Goal: Information Seeking & Learning: Learn about a topic

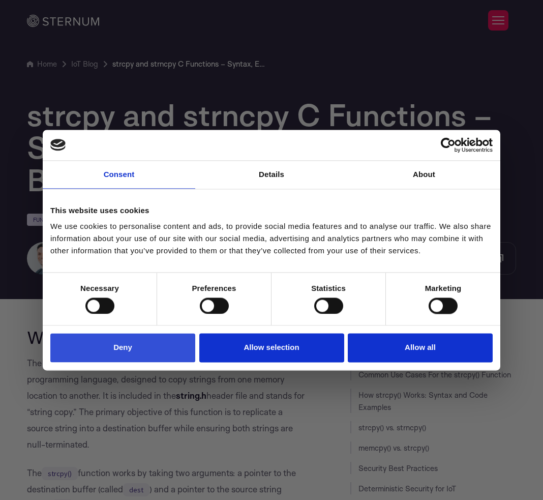
click at [185, 348] on button "Deny" at bounding box center [122, 347] width 145 height 29
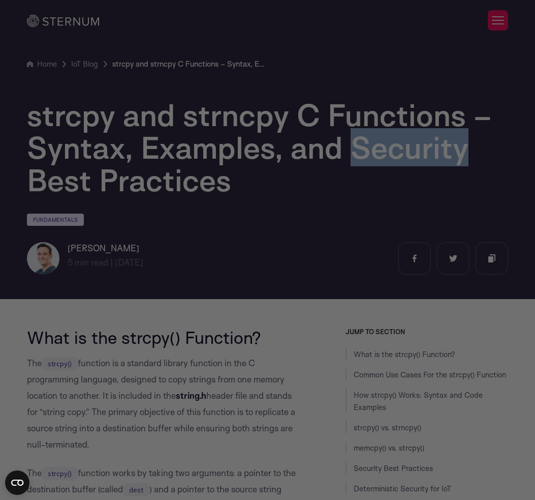
click at [453, 129] on h1 "strcpy and strncpy C Functions – Syntax, Examples, and Security Best Practices" at bounding box center [268, 148] width 482 height 98
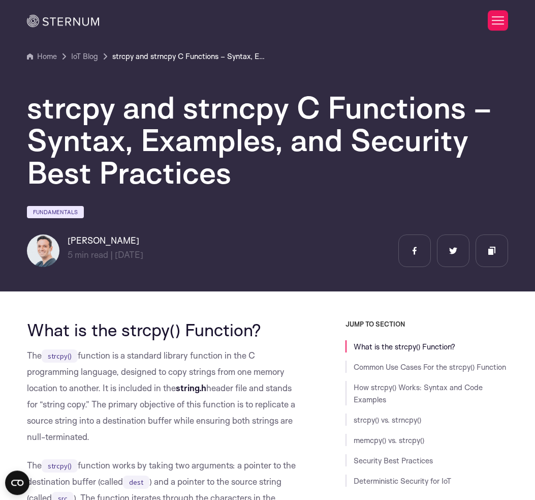
click at [464, 175] on h1 "strcpy and strncpy C Functions – Syntax, Examples, and Security Best Practices" at bounding box center [268, 140] width 482 height 98
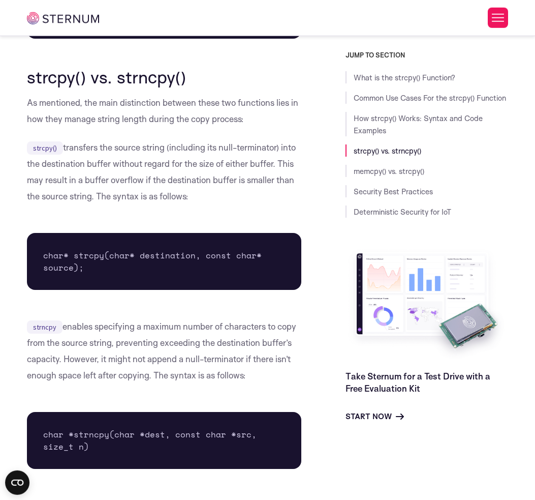
scroll to position [2435, 0]
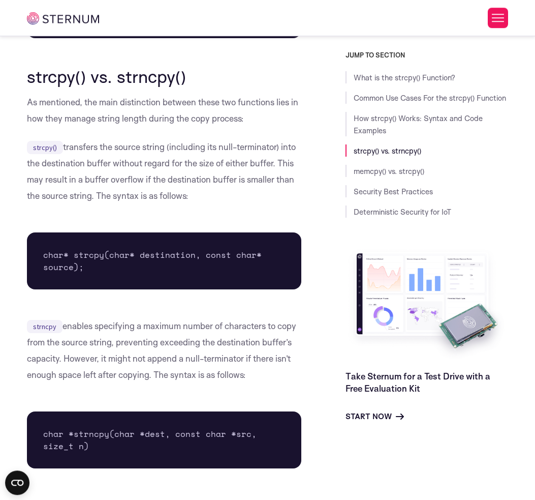
click at [138, 88] on div "What is the strcpy() Function? The strcpy() function is a standard library func…" at bounding box center [164, 132] width 274 height 4499
click at [88, 125] on p "As mentioned, the main distinction between these two functions lies in how they…" at bounding box center [164, 110] width 274 height 33
click at [105, 237] on pre "char* strcpy(char* destination, const char* source);" at bounding box center [164, 260] width 274 height 57
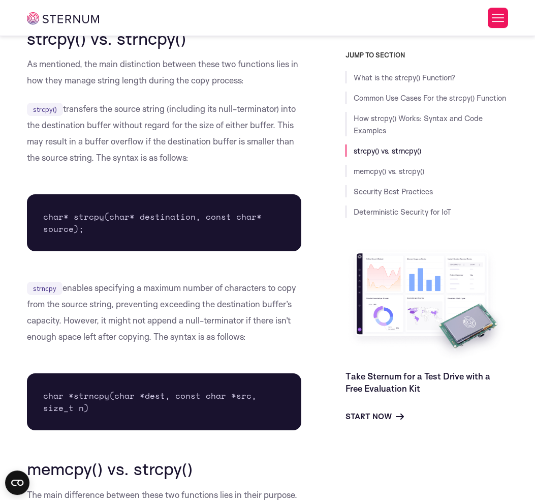
scroll to position [2476, 0]
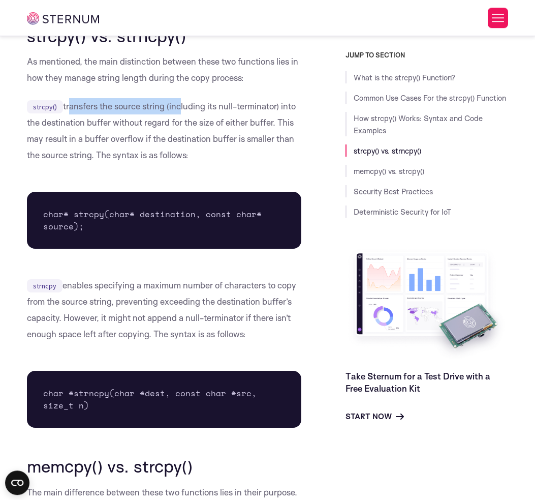
drag, startPoint x: 66, startPoint y: 102, endPoint x: 186, endPoint y: 116, distance: 121.3
click at [180, 114] on p "strcpy() transfers the source string (including its null-terminator) into the d…" at bounding box center [164, 130] width 274 height 65
click at [196, 117] on p "strcpy() transfers the source string (including its null-terminator) into the d…" at bounding box center [164, 130] width 274 height 65
drag, startPoint x: 66, startPoint y: 109, endPoint x: 175, endPoint y: 110, distance: 109.8
click at [175, 110] on p "strcpy() transfers the source string (including its null-terminator) into the d…" at bounding box center [164, 130] width 274 height 65
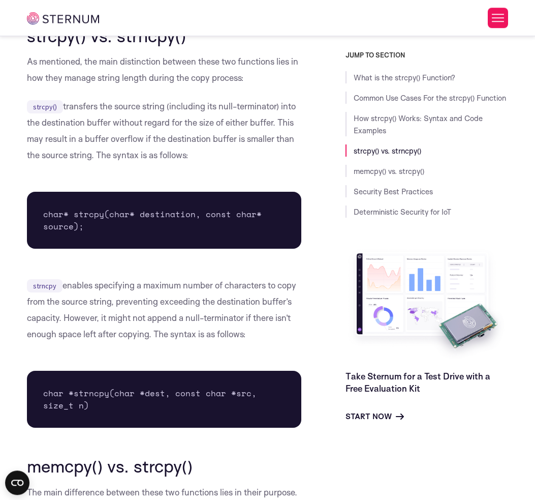
click at [175, 110] on p "strcpy() transfers the source string (including its null-terminator) into the d…" at bounding box center [164, 130] width 274 height 65
drag, startPoint x: 175, startPoint y: 110, endPoint x: 297, endPoint y: 103, distance: 122.2
click at [297, 103] on p "strcpy() transfers the source string (including its null-terminator) into the d…" at bounding box center [164, 130] width 274 height 65
click at [250, 124] on p "strcpy() transfers the source string (including its null-terminator) into the d…" at bounding box center [164, 130] width 274 height 65
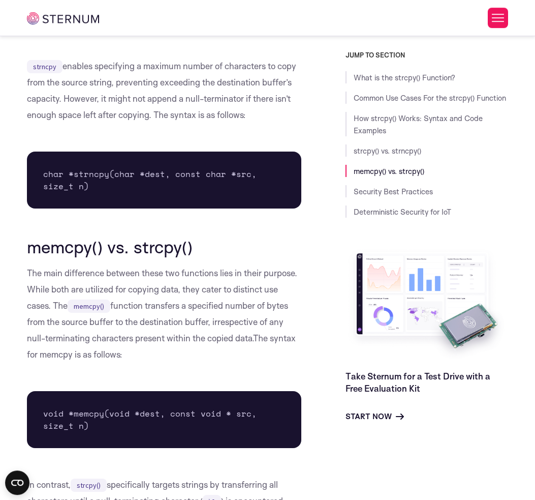
scroll to position [2696, 0]
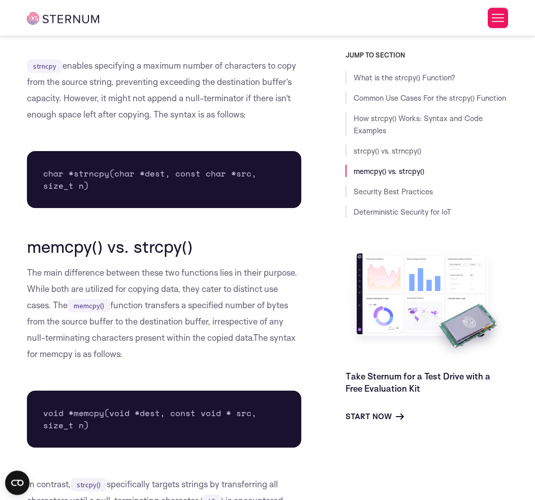
drag, startPoint x: 27, startPoint y: 68, endPoint x: 250, endPoint y: 120, distance: 228.3
click at [249, 121] on p "strncpy enables specifying a maximum number of characters to copy from the sour…" at bounding box center [164, 89] width 274 height 65
click at [250, 120] on p "strncpy enables specifying a maximum number of characters to copy from the sour…" at bounding box center [164, 89] width 274 height 65
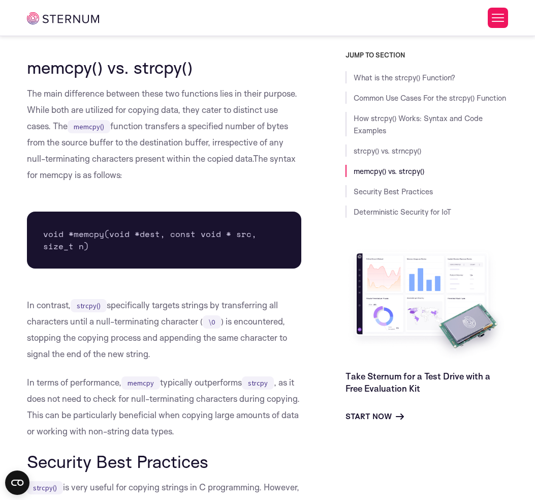
scroll to position [2883, 0]
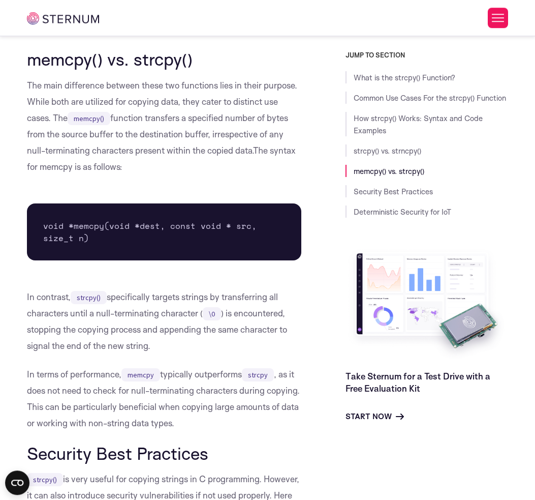
drag, startPoint x: 8, startPoint y: 60, endPoint x: 141, endPoint y: 165, distance: 169.8
drag, startPoint x: 141, startPoint y: 164, endPoint x: 141, endPoint y: 128, distance: 36.1
click at [141, 130] on p "The main difference between these two functions lies in their purpose. While bo…" at bounding box center [164, 126] width 274 height 98
drag, startPoint x: 128, startPoint y: 160, endPoint x: 26, endPoint y: 64, distance: 139.9
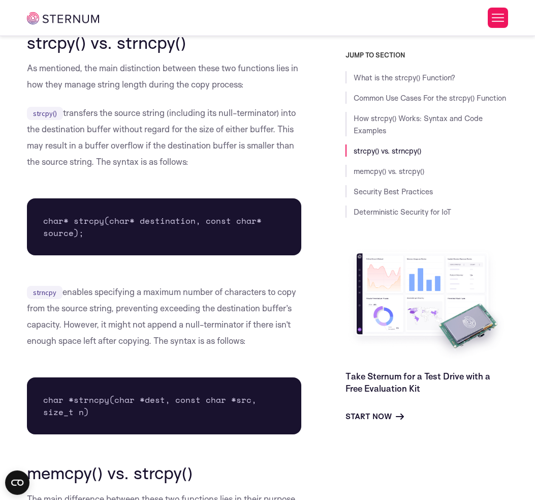
scroll to position [2468, 0]
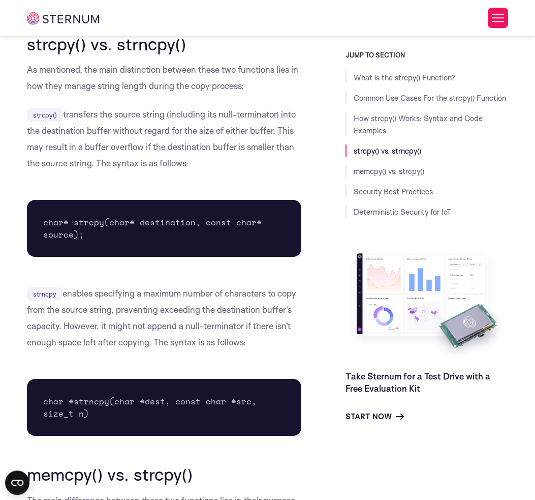
click at [99, 159] on p "strcpy() transfers the source string (including its null-terminator) into the d…" at bounding box center [164, 138] width 274 height 65
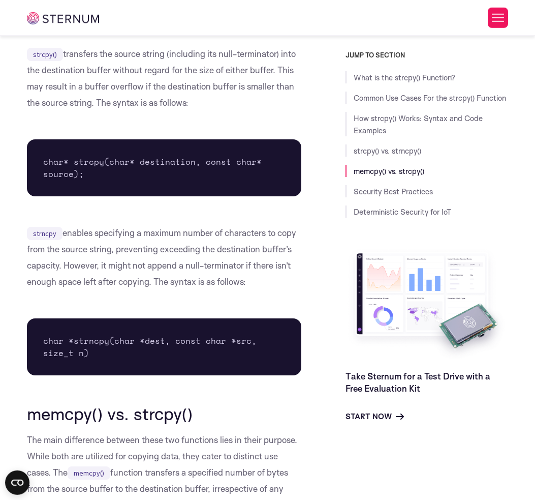
scroll to position [2541, 0]
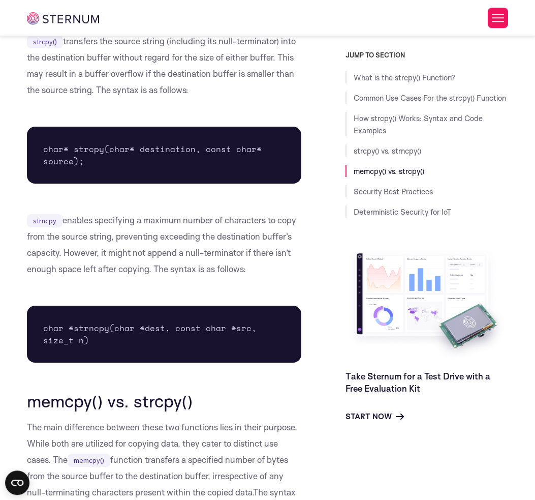
drag, startPoint x: 28, startPoint y: 214, endPoint x: 271, endPoint y: 264, distance: 248.0
click at [270, 265] on p "strncpy enables specifying a maximum number of characters to copy from the sour…" at bounding box center [164, 244] width 274 height 65
drag, startPoint x: 271, startPoint y: 262, endPoint x: 271, endPoint y: 256, distance: 6.6
click at [271, 262] on p "strncpy enables specifying a maximum number of characters to copy from the sour…" at bounding box center [164, 244] width 274 height 65
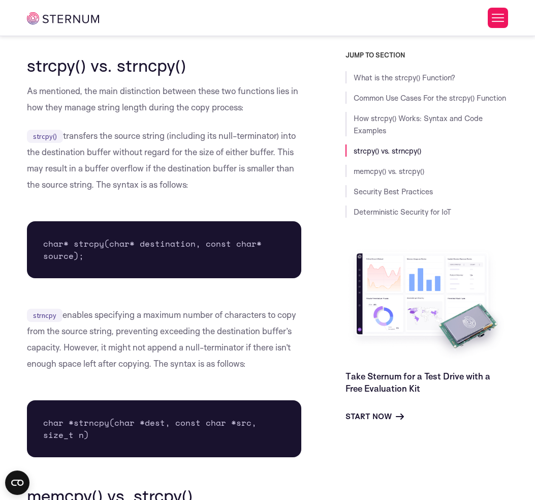
scroll to position [2444, 0]
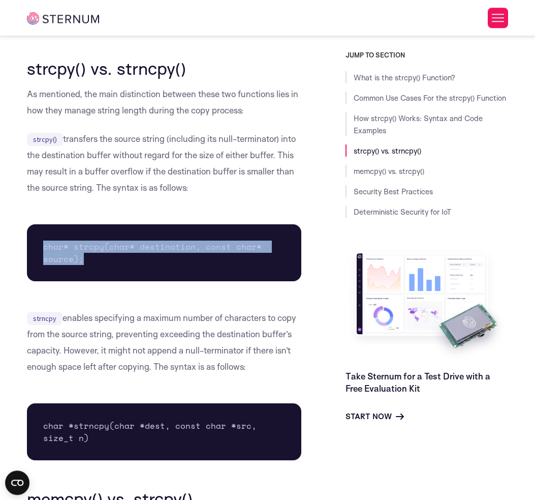
drag, startPoint x: 43, startPoint y: 246, endPoint x: 85, endPoint y: 264, distance: 46.0
click at [85, 264] on pre "char* strcpy(char* destination, const char* source);" at bounding box center [164, 252] width 274 height 57
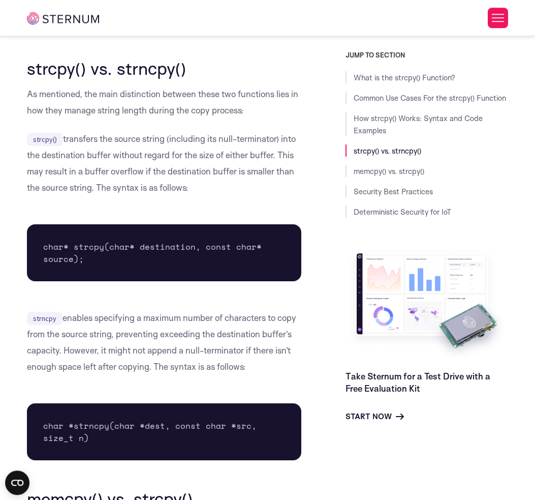
click at [51, 167] on p "strcpy() transfers the source string (including its null-terminator) into the d…" at bounding box center [164, 163] width 274 height 65
drag, startPoint x: 34, startPoint y: 140, endPoint x: 56, endPoint y: 139, distance: 22.9
click at [56, 139] on code "strcpy()" at bounding box center [45, 139] width 36 height 13
click at [147, 242] on pre "char* strcpy(char* destination, const char* source);" at bounding box center [164, 252] width 274 height 57
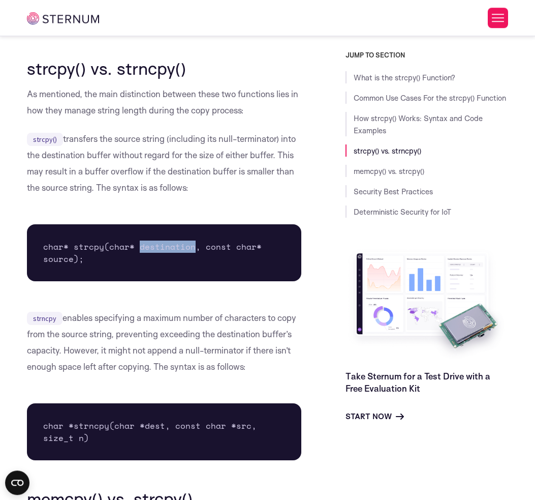
click at [147, 242] on pre "char* strcpy(char* destination, const char* source);" at bounding box center [164, 252] width 274 height 57
click at [147, 243] on pre "char* strcpy(char* destination, const char* source);" at bounding box center [164, 252] width 274 height 57
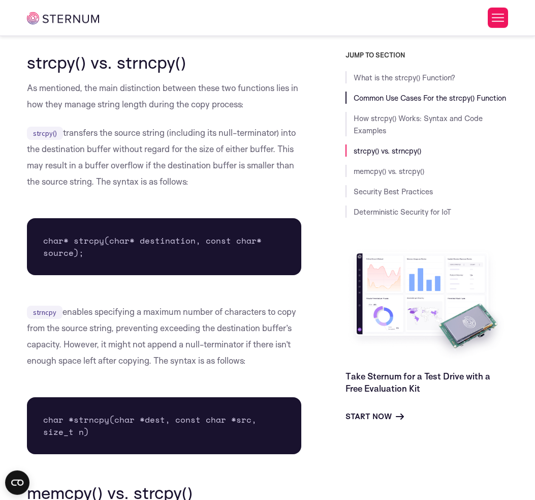
scroll to position [2452, 0]
